Goal: Task Accomplishment & Management: Manage account settings

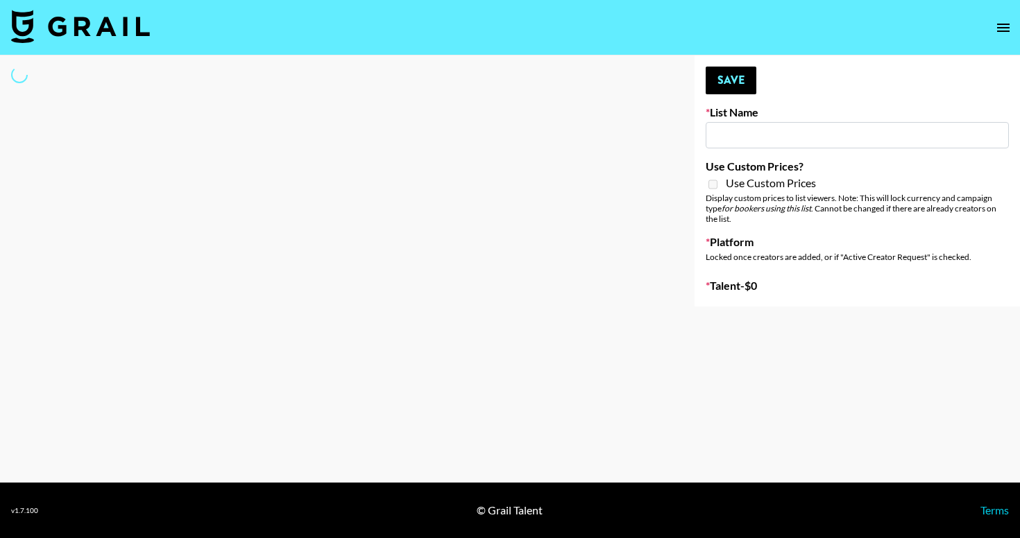
click at [757, 135] on input at bounding box center [856, 135] width 303 height 26
type input "b"
select select "Song"
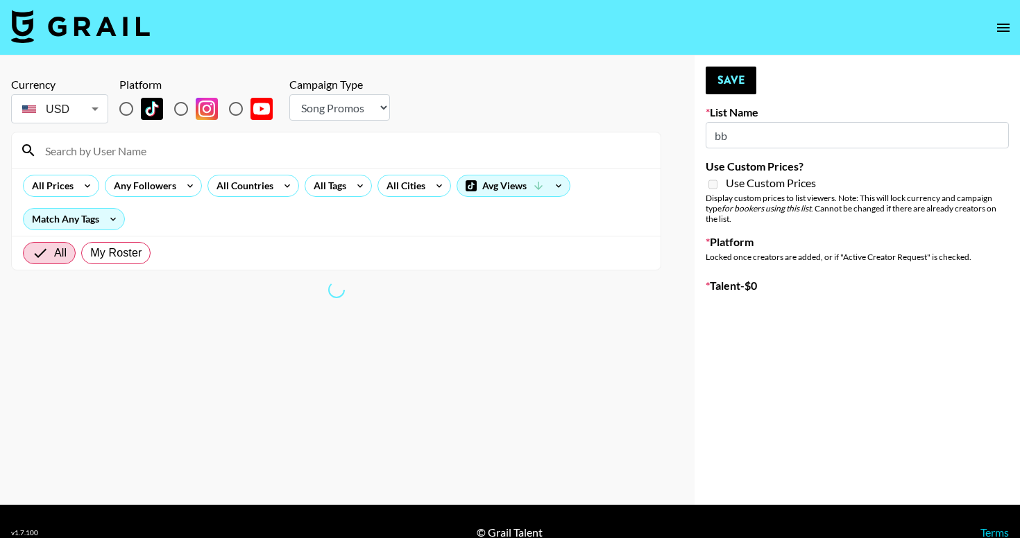
type input "bb"
click at [182, 105] on input "radio" at bounding box center [180, 108] width 29 height 29
radio input "true"
click at [166, 155] on input at bounding box center [344, 150] width 615 height 22
type input "bby"
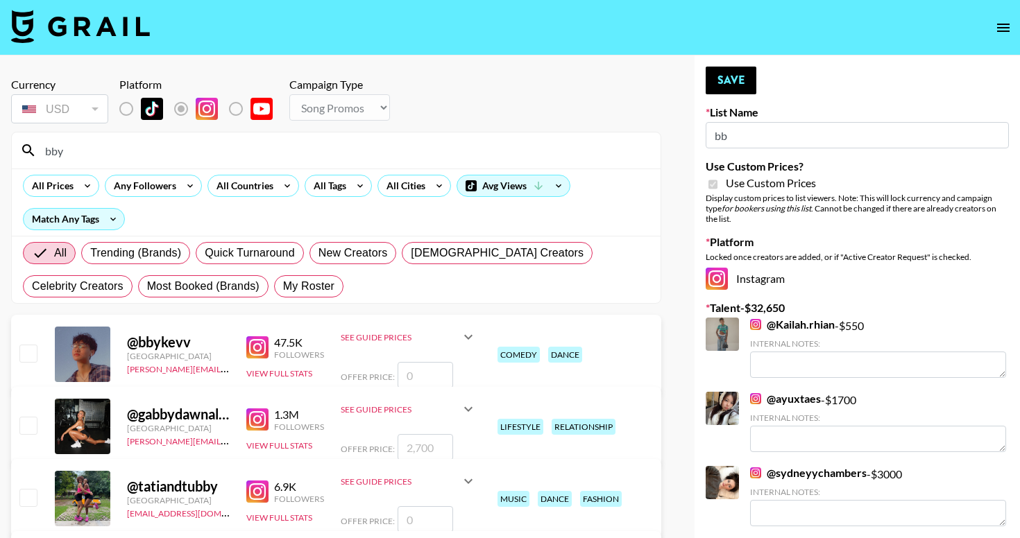
type input "Fellowers x rail | NYFW | FaceApp Collaboration | IG | s"
checkbox input "true"
select select "Brand"
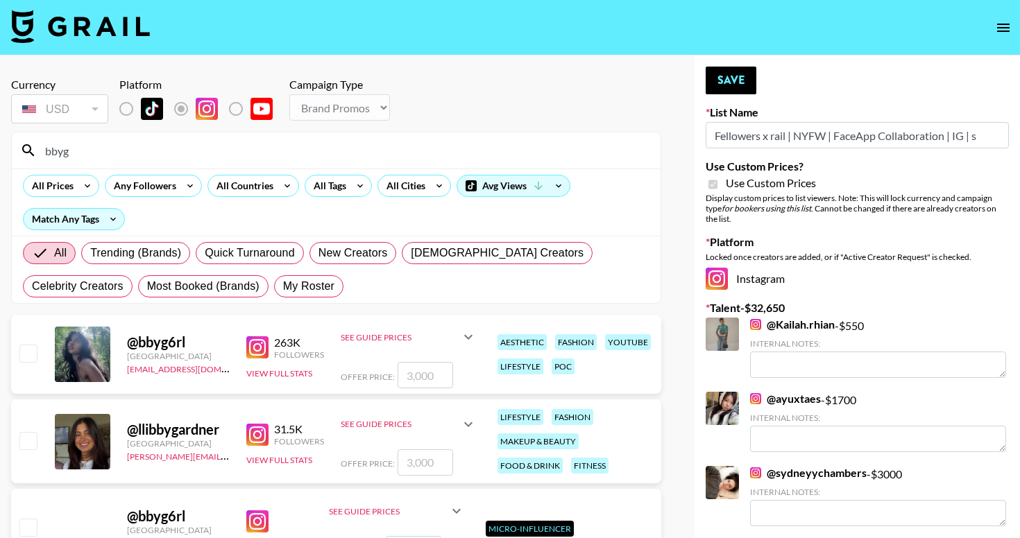
type input "bbyg"
click at [24, 356] on input "checkbox" at bounding box center [27, 353] width 17 height 17
checkbox input "true"
type input "3000"
click at [739, 78] on button "Save" at bounding box center [730, 81] width 51 height 28
